Goal: Task Accomplishment & Management: Use online tool/utility

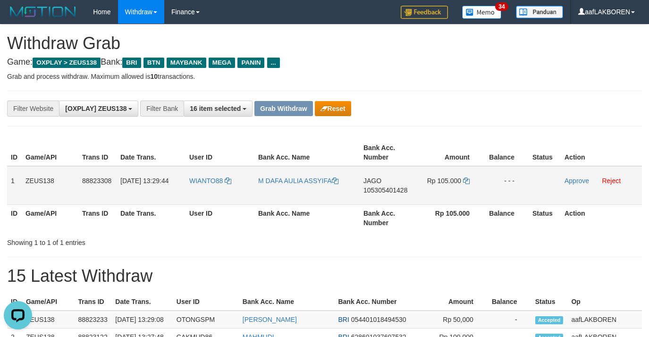
click at [197, 190] on td "WIANTO88" at bounding box center [219, 185] width 69 height 39
click at [197, 189] on td "WIANTO88" at bounding box center [219, 185] width 69 height 39
copy link "WIANTO88"
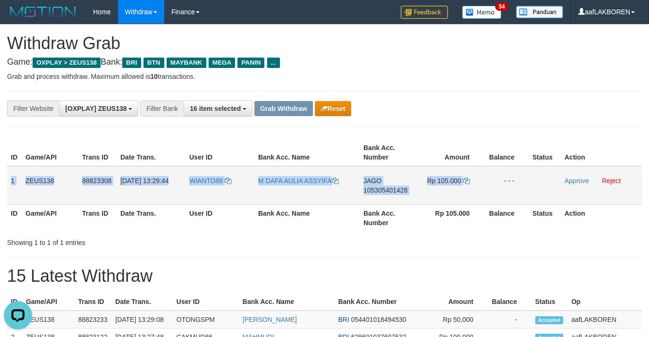
drag, startPoint x: 10, startPoint y: 181, endPoint x: 477, endPoint y: 182, distance: 466.6
click at [477, 182] on tr "1 ZEUS138 88823308 [DATE] 13:29:44 WIANTO88 M DAFA AULIA ASSYIFA JAGO 105305401…" at bounding box center [324, 185] width 635 height 39
copy tr "1 ZEUS138 88823308 [DATE] 13:29:44 WIANTO88 M DAFA AULIA ASSYIFA JAGO 105305401…"
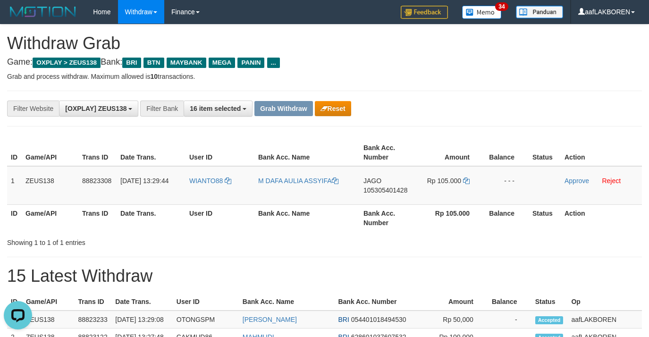
drag, startPoint x: 410, startPoint y: 111, endPoint x: 419, endPoint y: 161, distance: 50.8
click at [414, 122] on div "**********" at bounding box center [324, 109] width 635 height 36
click at [380, 201] on td "JAGO 105305401428" at bounding box center [388, 185] width 57 height 39
copy span "105305401428"
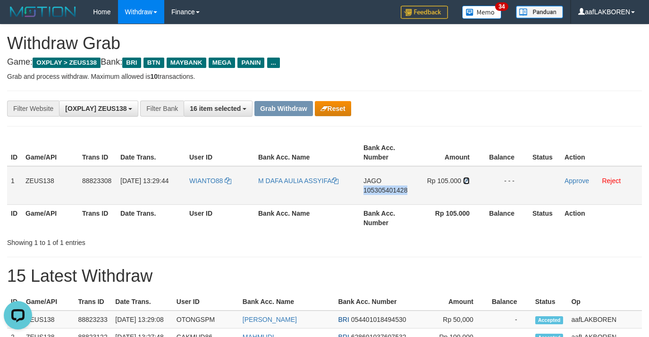
click at [467, 183] on icon at bounding box center [466, 180] width 7 height 7
copy span "105305401428"
click at [573, 180] on link "Approve" at bounding box center [576, 181] width 25 height 8
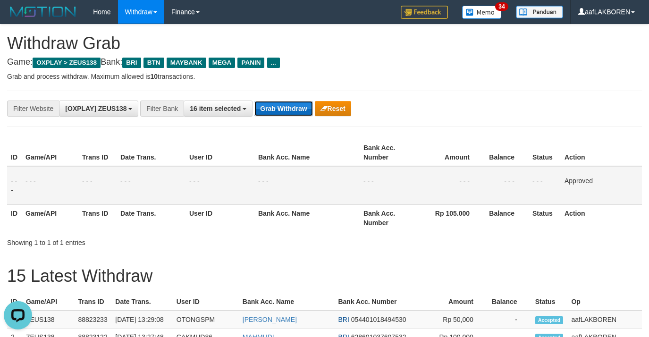
click at [284, 110] on button "Grab Withdraw" at bounding box center [283, 108] width 58 height 15
click at [283, 109] on button "Grab Withdraw" at bounding box center [283, 108] width 58 height 15
drag, startPoint x: 283, startPoint y: 101, endPoint x: 652, endPoint y: 200, distance: 382.5
click at [286, 106] on button "Grab Withdraw" at bounding box center [283, 108] width 58 height 15
